Goal: Task Accomplishment & Management: Manage account settings

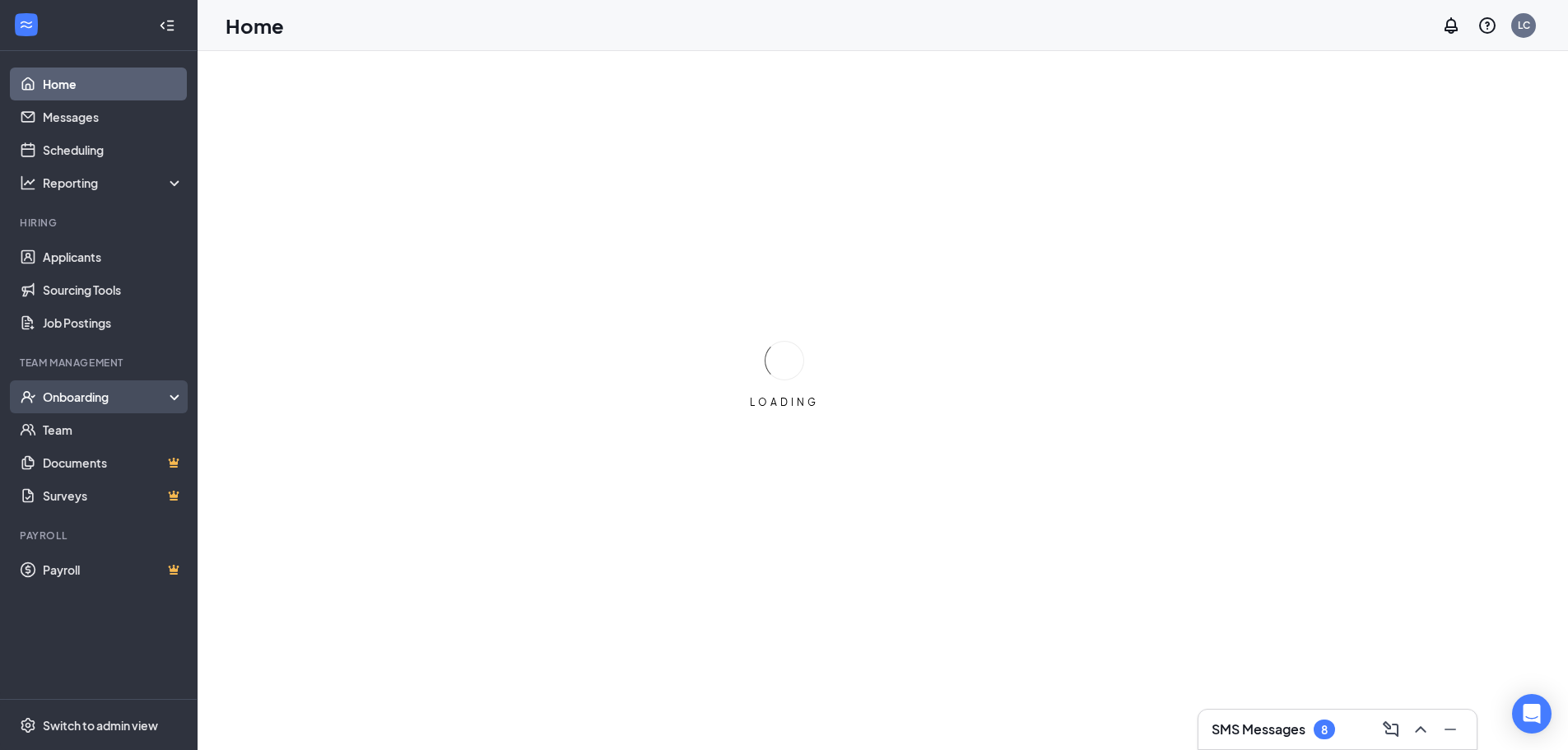
click at [117, 395] on div "Onboarding" at bounding box center [106, 397] width 127 height 17
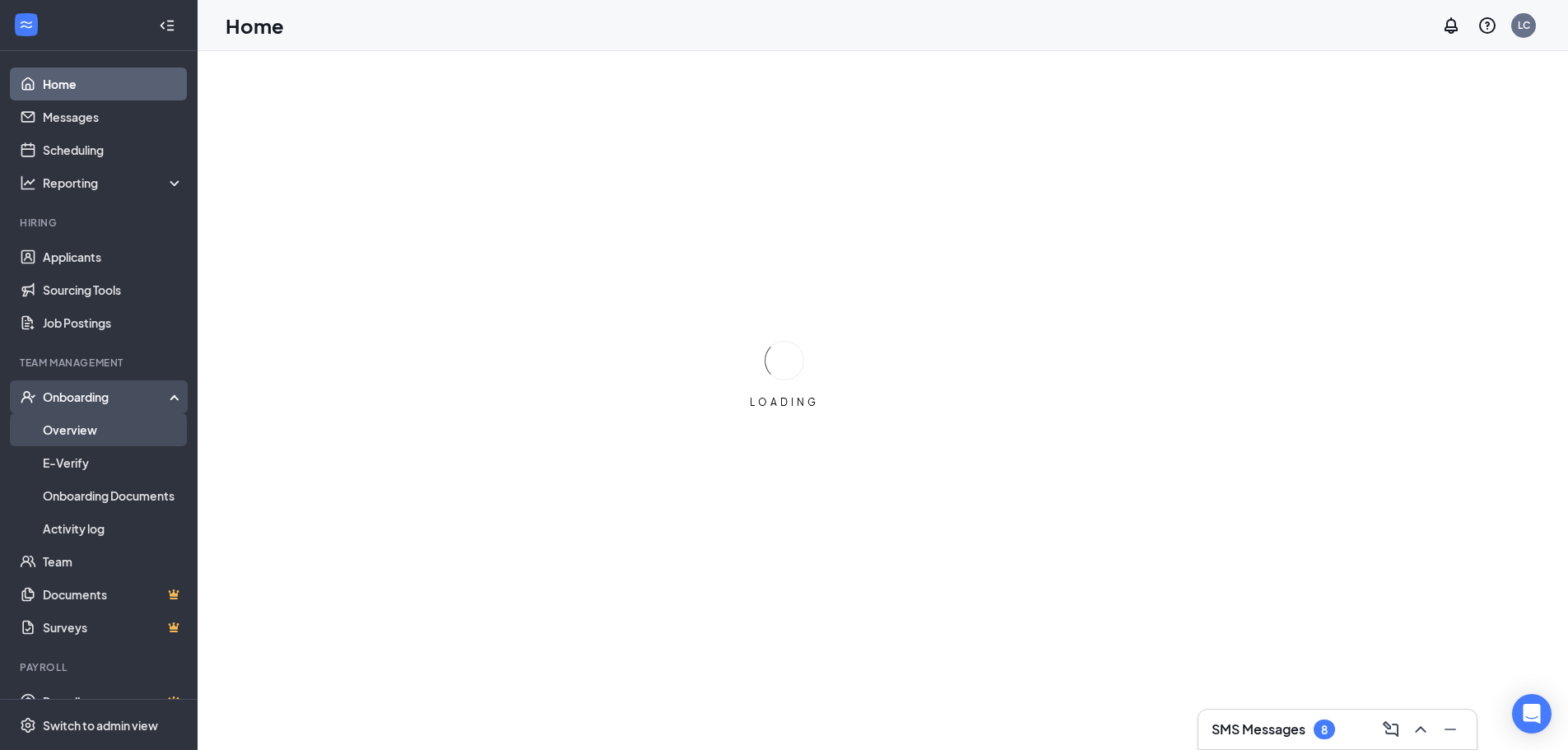
click at [97, 426] on link "Overview" at bounding box center [112, 430] width 141 height 33
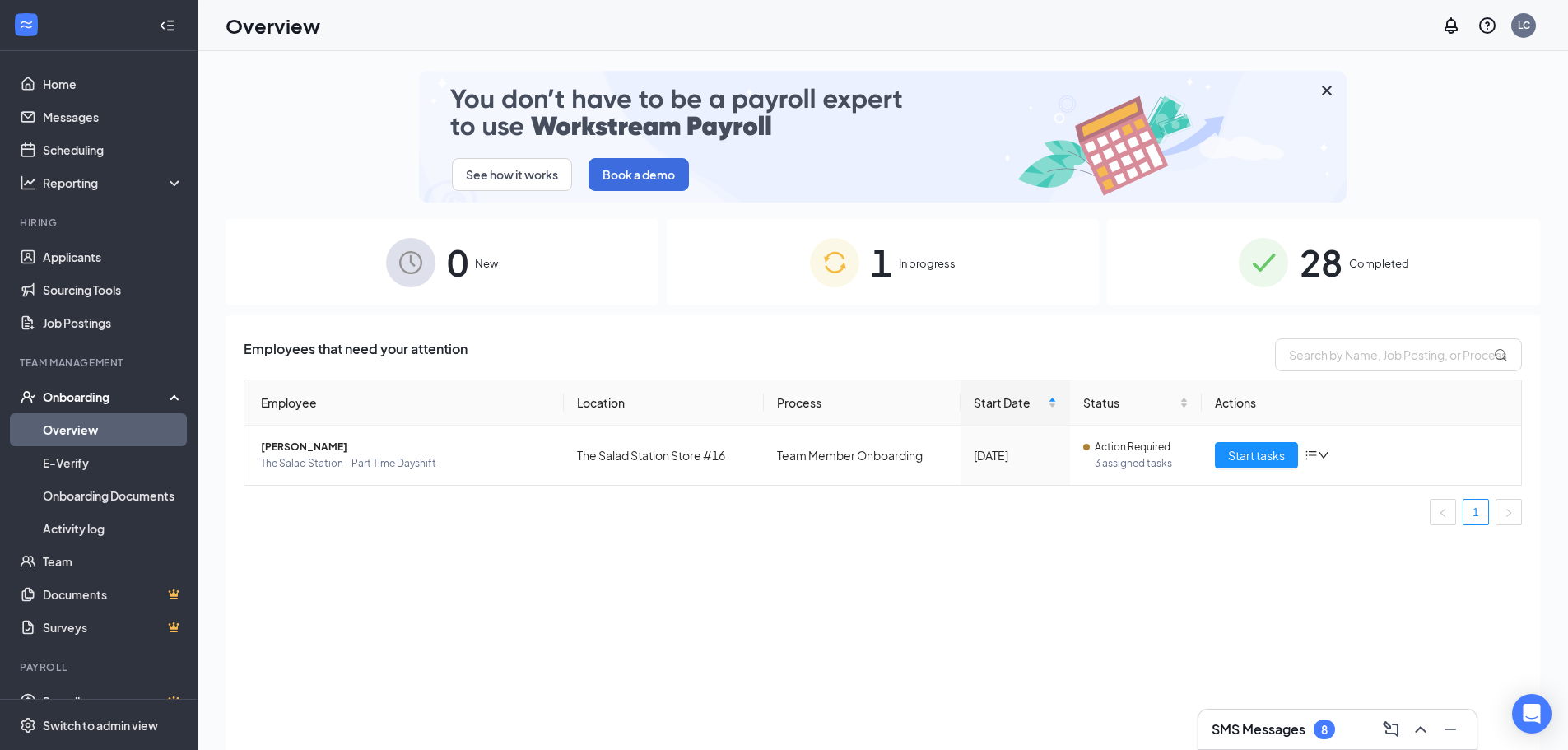
click at [1324, 277] on span "28" at bounding box center [1321, 262] width 42 height 57
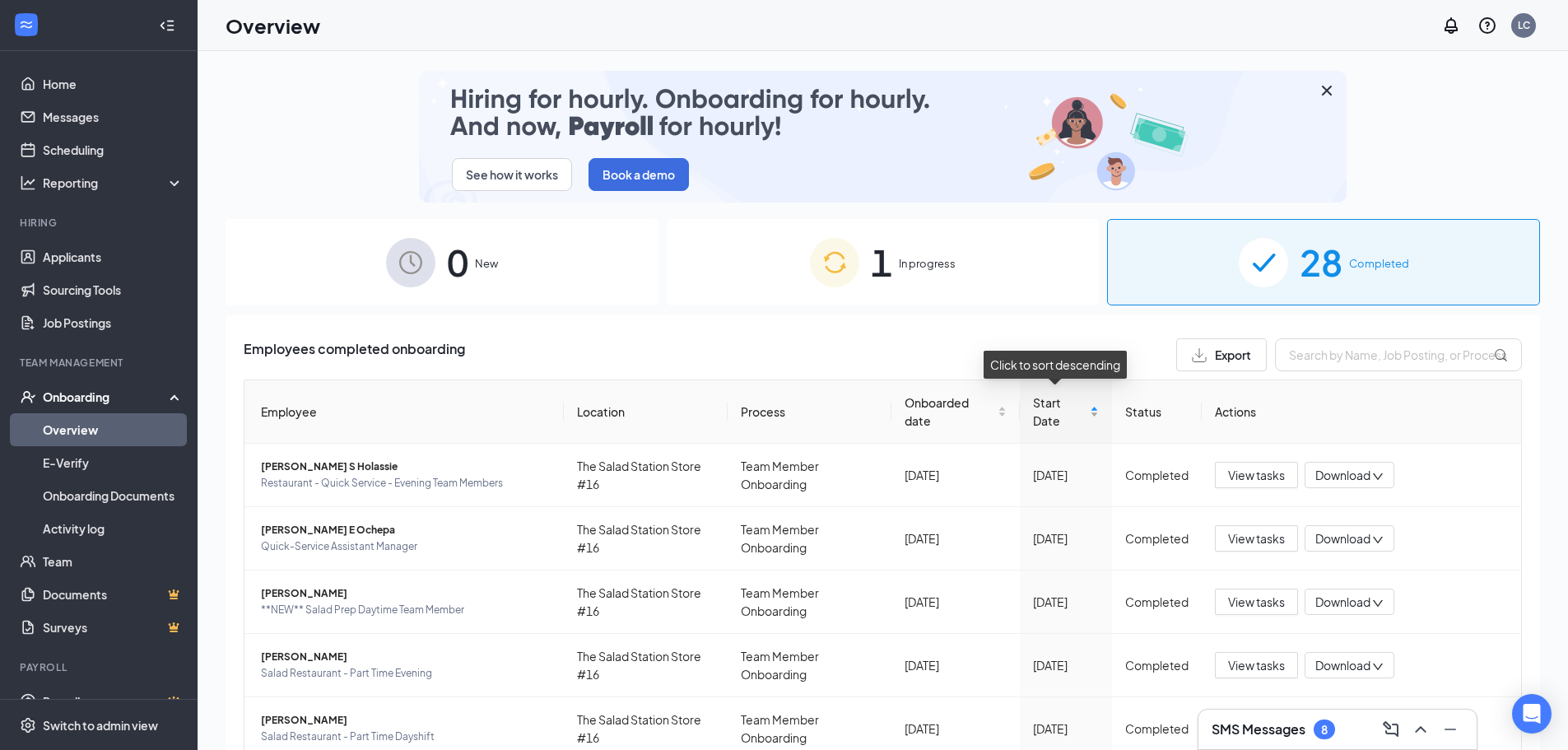
click at [1082, 407] on div "Start Date" at bounding box center [1066, 411] width 66 height 36
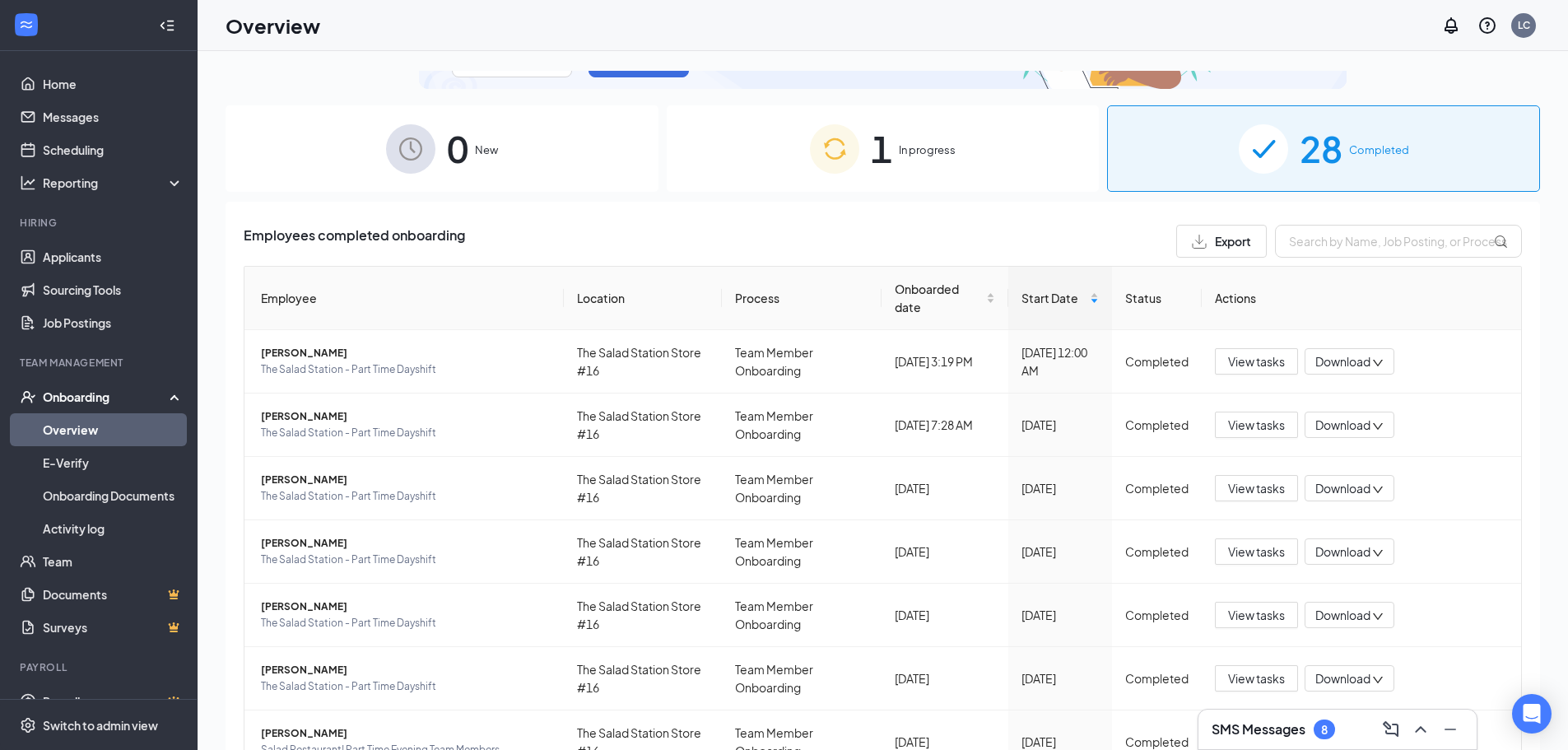
scroll to position [165, 0]
